Goal: Find specific page/section: Find specific page/section

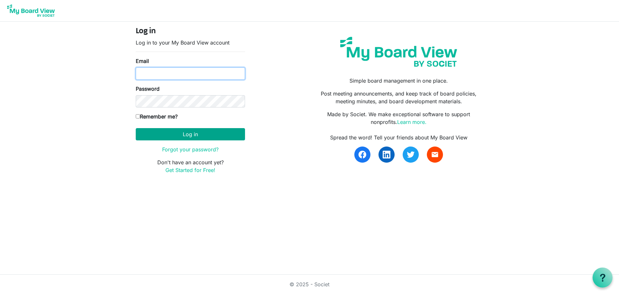
type input "[PERSON_NAME][EMAIL_ADDRESS][DOMAIN_NAME]"
click at [152, 132] on button "Log in" at bounding box center [190, 134] width 109 height 12
click at [165, 134] on button "Log in" at bounding box center [190, 134] width 109 height 12
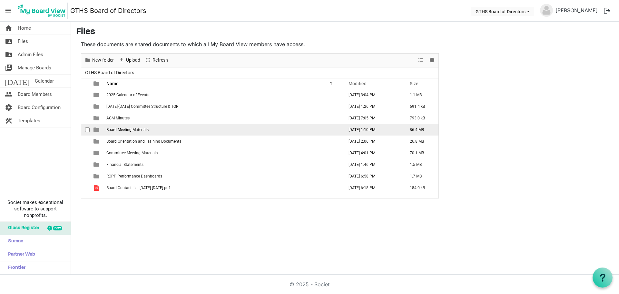
click at [124, 130] on span "Board Meeting Materials" at bounding box center [127, 129] width 42 height 5
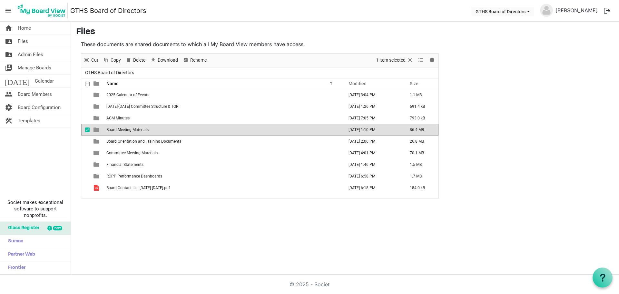
click at [124, 130] on span "Board Meeting Materials" at bounding box center [127, 129] width 42 height 5
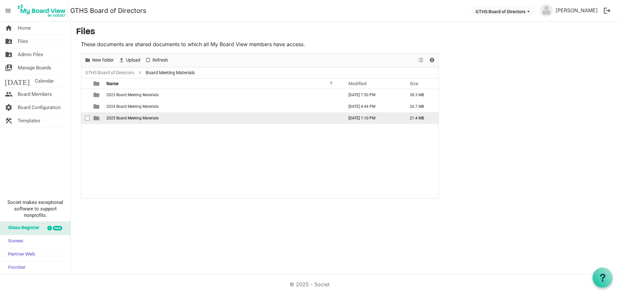
click at [127, 120] on span "2025 Board Meeting Materials" at bounding box center [132, 118] width 52 height 5
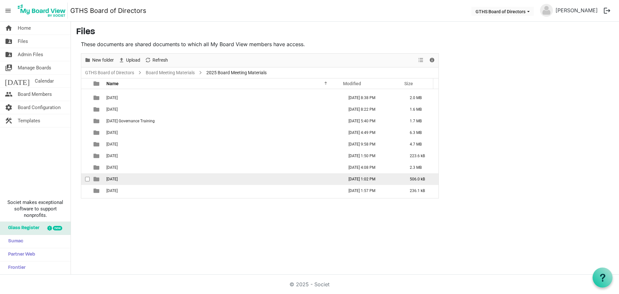
scroll to position [30, 0]
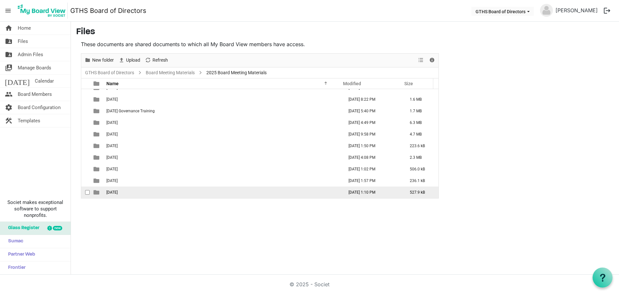
click at [117, 192] on span "10.08.2025" at bounding box center [111, 192] width 11 height 5
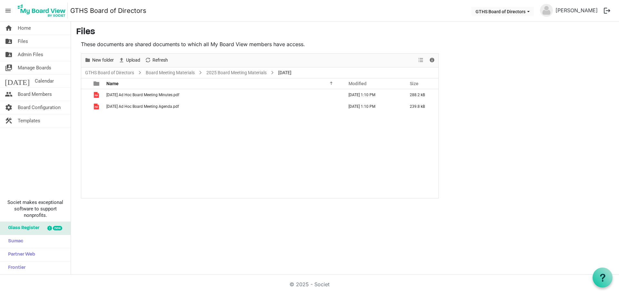
scroll to position [0, 0]
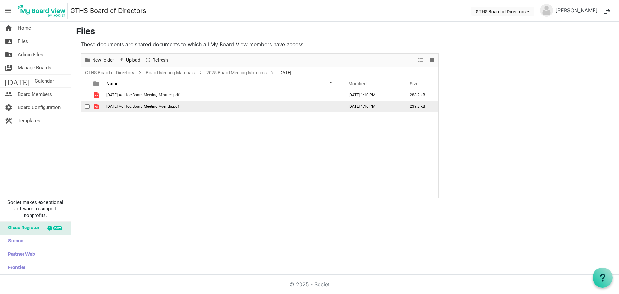
click at [132, 106] on span "2025.10.08 Ad Hoc Board Meeting Agenda.pdf" at bounding box center [142, 106] width 73 height 5
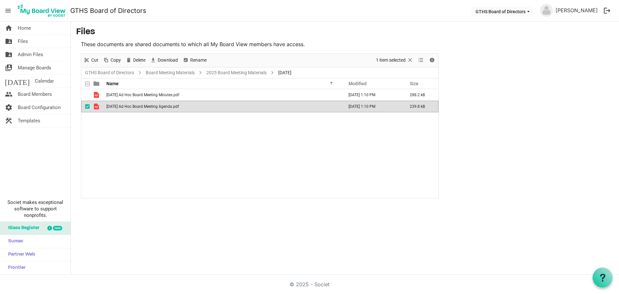
click at [185, 149] on div "2025.09.11 Ad Hoc Board Meeting Minutes.pdf September 25, 2025 1:10 PM 288.2 kB…" at bounding box center [259, 143] width 357 height 109
click at [239, 149] on div "2025.09.11 Ad Hoc Board Meeting Minutes.pdf September 25, 2025 1:10 PM 288.2 kB…" at bounding box center [259, 143] width 357 height 109
